Goal: Find specific page/section: Find specific page/section

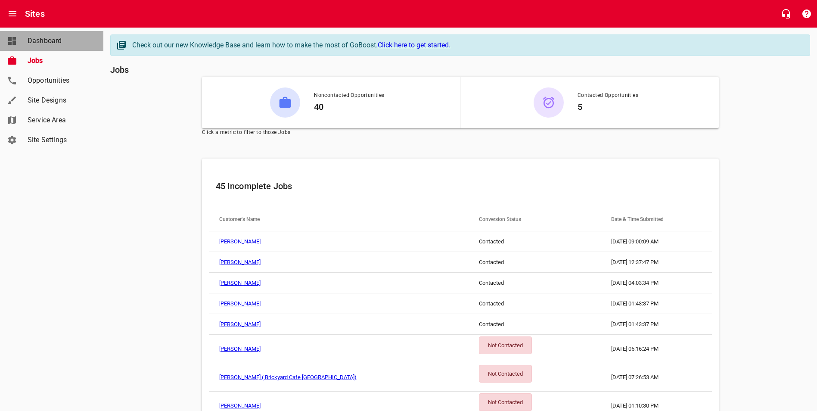
click at [39, 41] on span "Dashboard" at bounding box center [60, 41] width 65 height 10
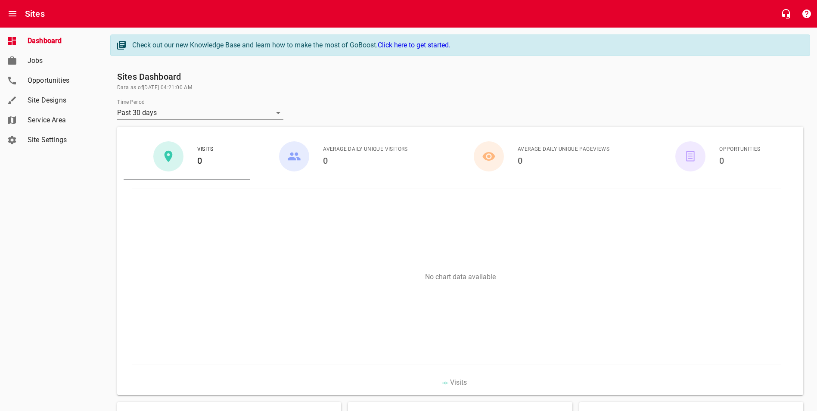
click at [37, 59] on span "Jobs" at bounding box center [60, 61] width 65 height 10
